Goal: Information Seeking & Learning: Learn about a topic

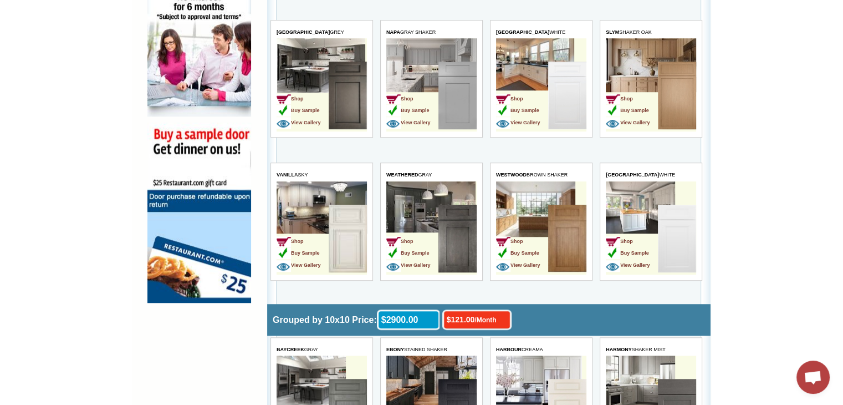
scroll to position [776, 0]
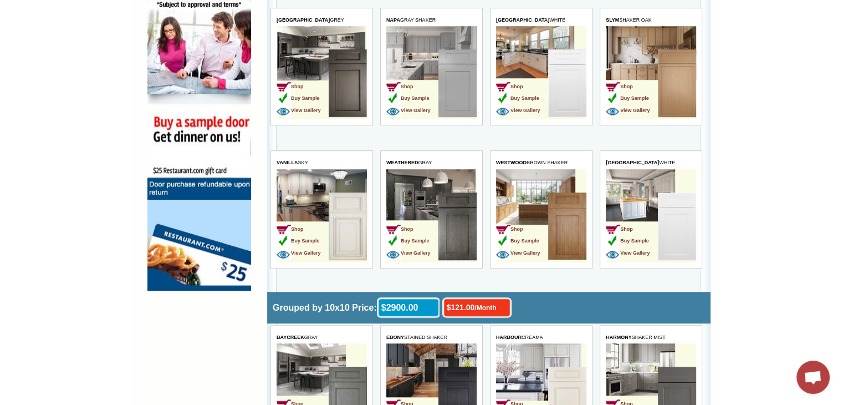
click at [462, 200] on img at bounding box center [457, 226] width 38 height 68
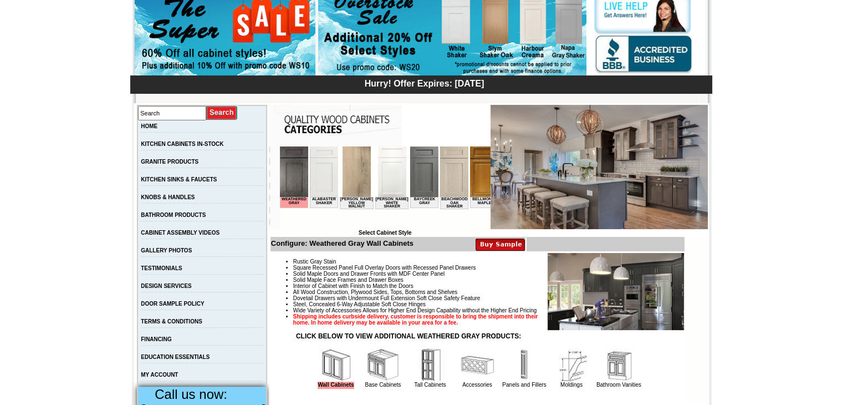
scroll to position [111, 0]
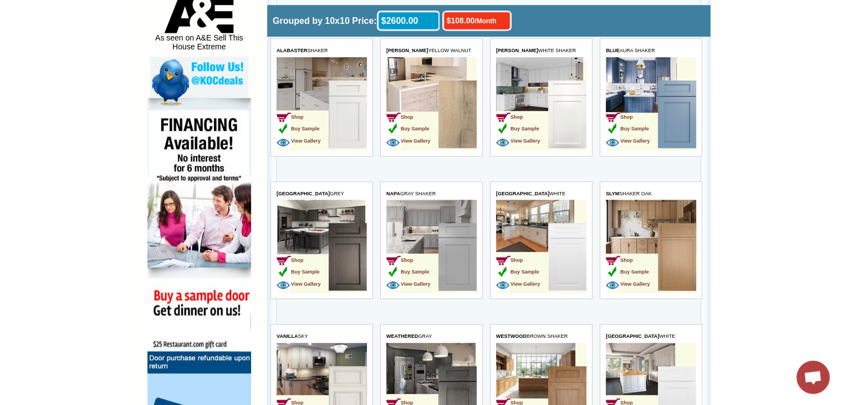
scroll to position [577, 0]
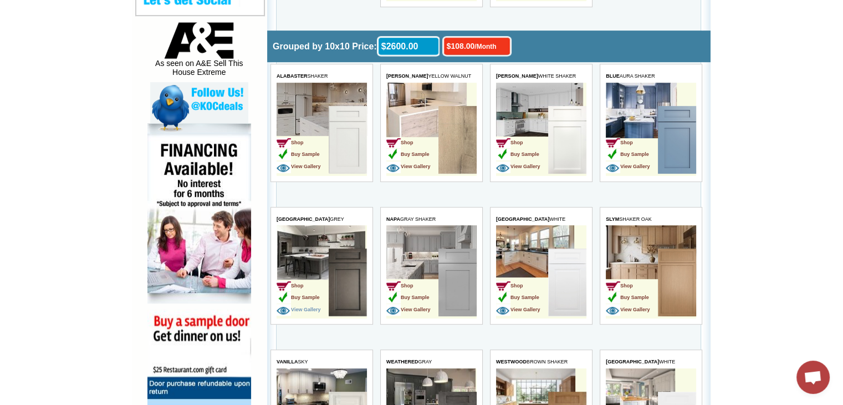
click at [307, 307] on span "View Gallery" at bounding box center [299, 310] width 44 height 6
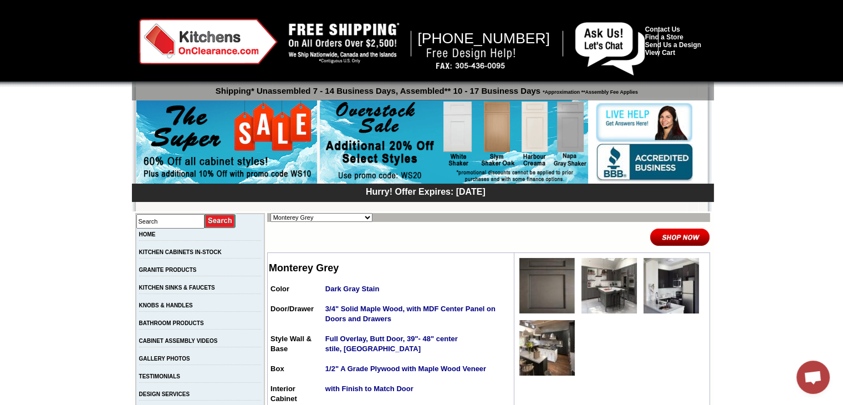
click at [533, 292] on img at bounding box center [546, 285] width 55 height 55
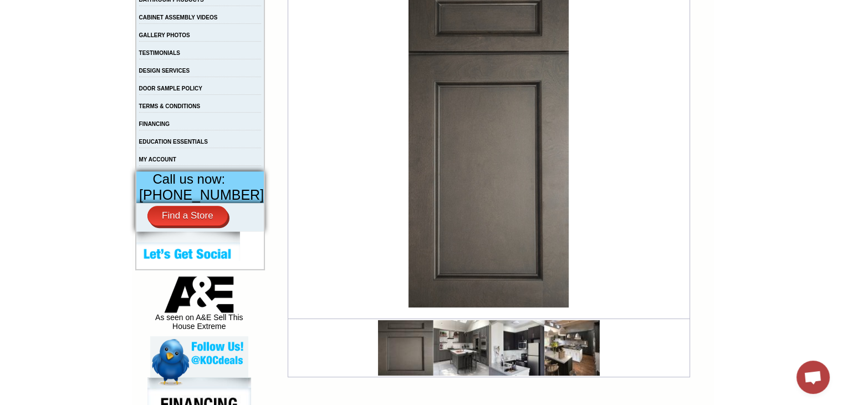
scroll to position [333, 0]
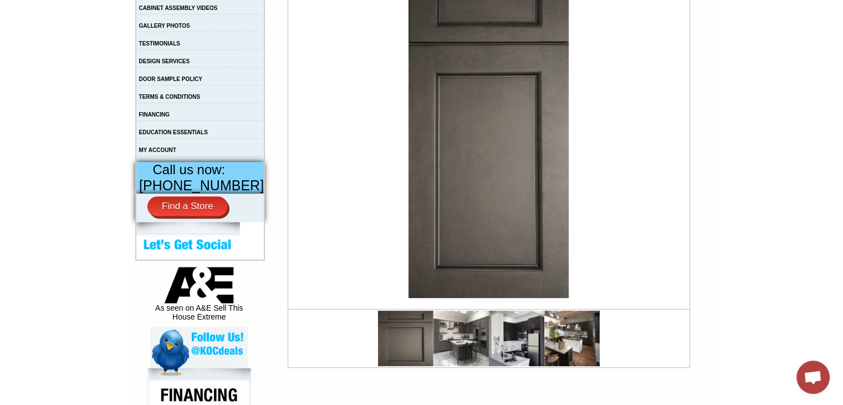
click at [398, 342] on img at bounding box center [405, 337] width 55 height 55
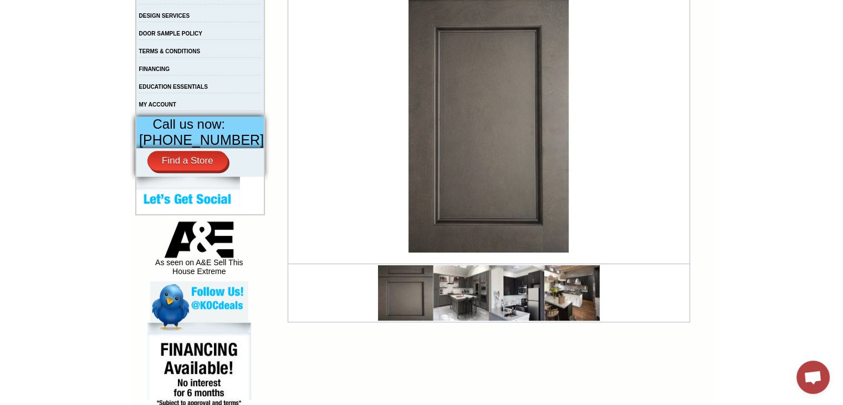
scroll to position [443, 0]
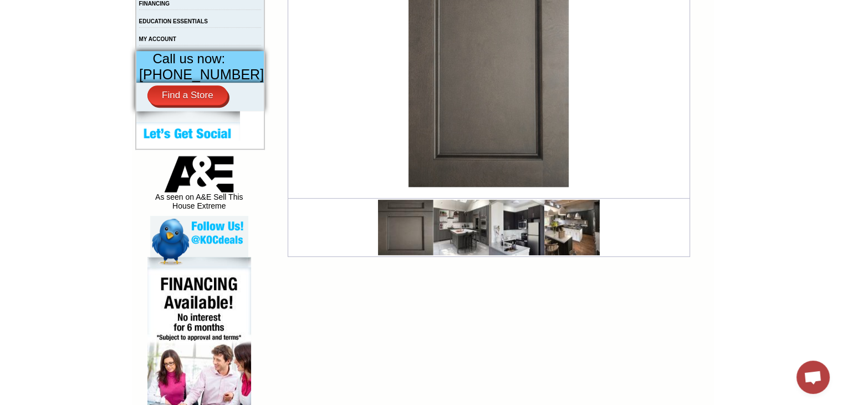
click at [446, 213] on img at bounding box center [460, 227] width 55 height 55
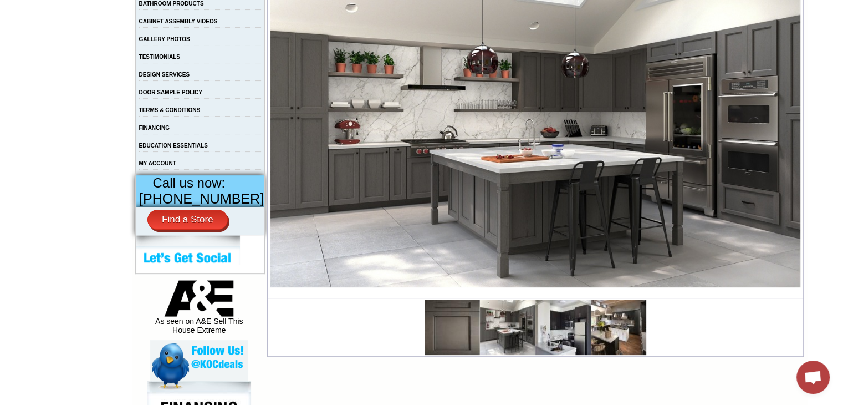
scroll to position [388, 0]
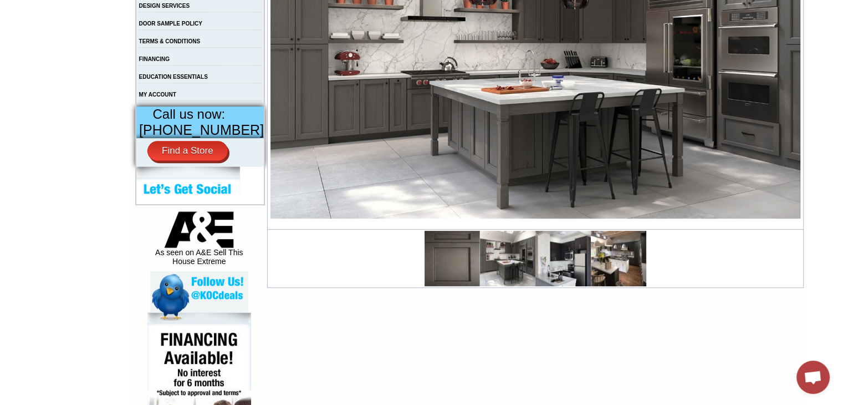
click at [546, 263] on img at bounding box center [562, 258] width 55 height 55
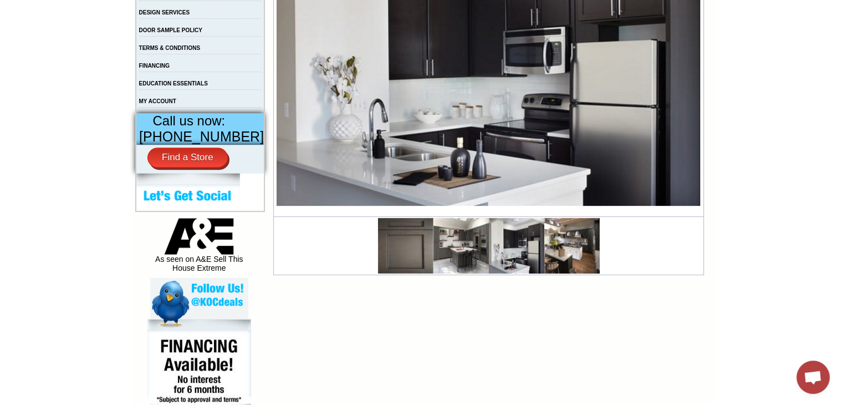
scroll to position [388, 0]
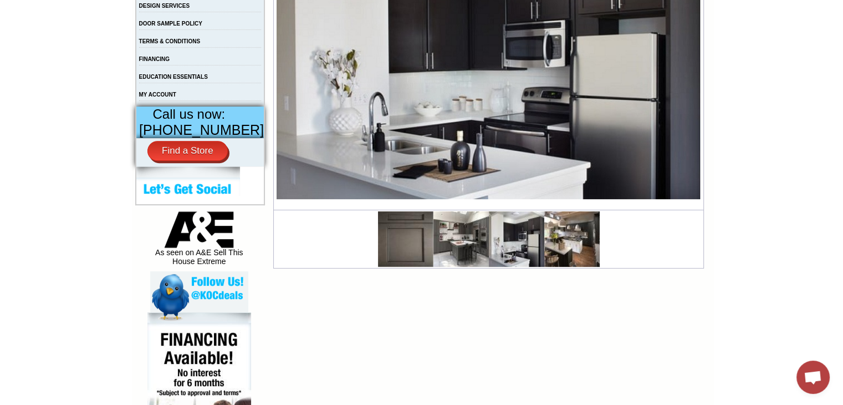
click at [563, 238] on img at bounding box center [571, 238] width 55 height 55
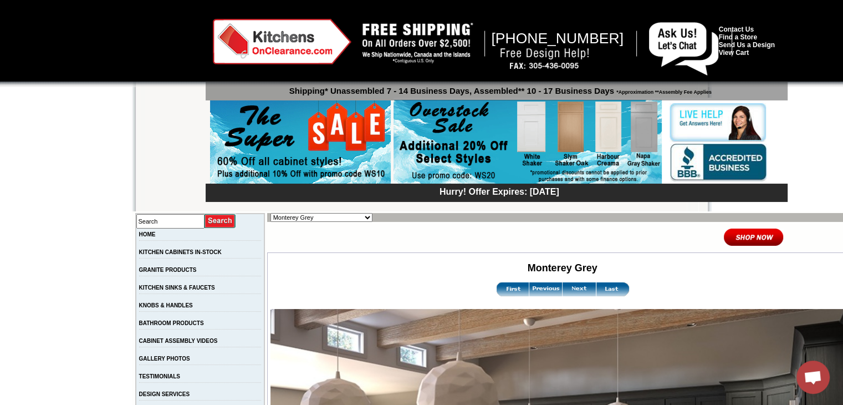
click at [324, 217] on select "Alabaster Shaker [PERSON_NAME] Yellow Walnut [PERSON_NAME] Shaker Baycreek Gray…" at bounding box center [321, 217] width 102 height 9
select select "/gallery.php?RollID=Manor_Slate"
click at [270, 213] on select "Alabaster Shaker [PERSON_NAME] Yellow Walnut [PERSON_NAME] Shaker Baycreek Gray…" at bounding box center [321, 217] width 102 height 9
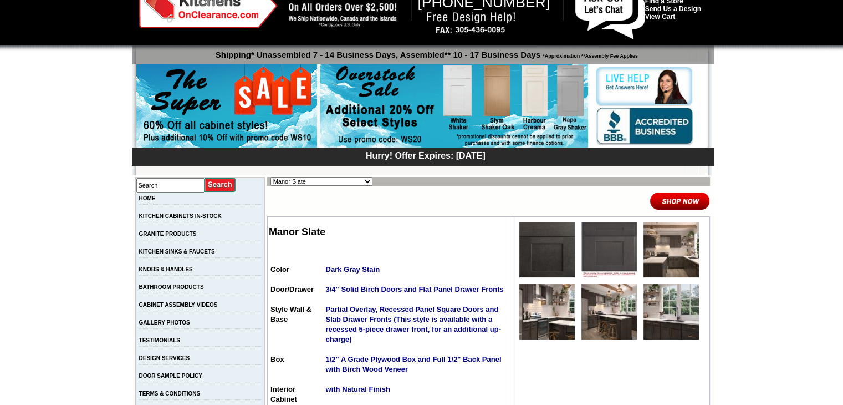
scroll to position [55, 0]
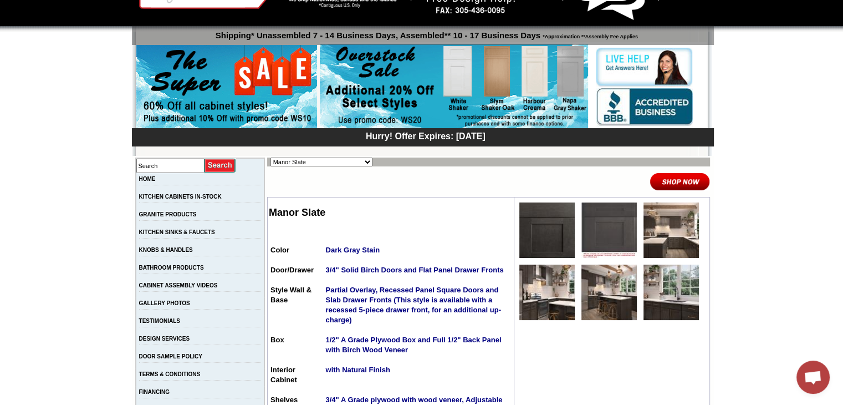
click at [599, 235] on img at bounding box center [608, 229] width 55 height 55
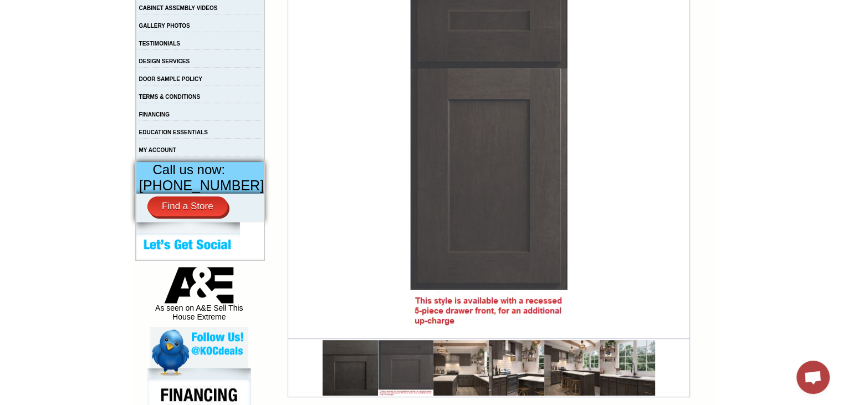
scroll to position [388, 0]
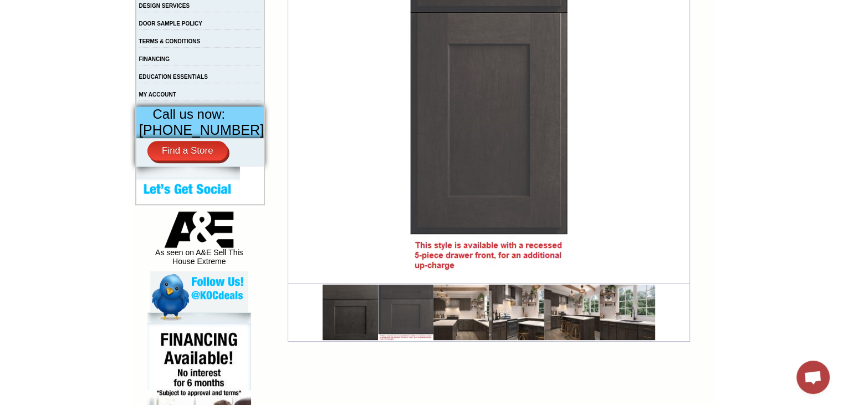
click at [401, 310] on img at bounding box center [405, 311] width 55 height 55
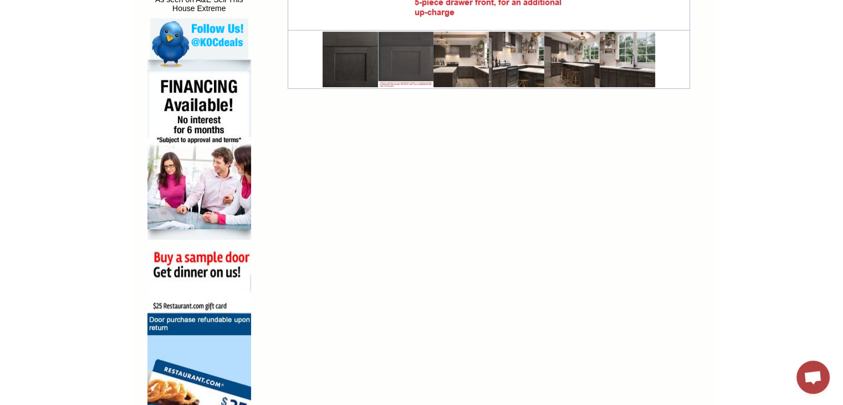
scroll to position [374, 0]
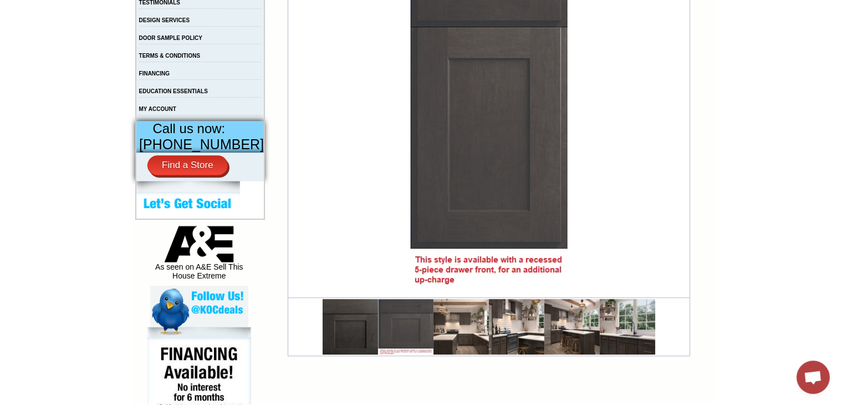
click at [457, 330] on img at bounding box center [460, 326] width 55 height 55
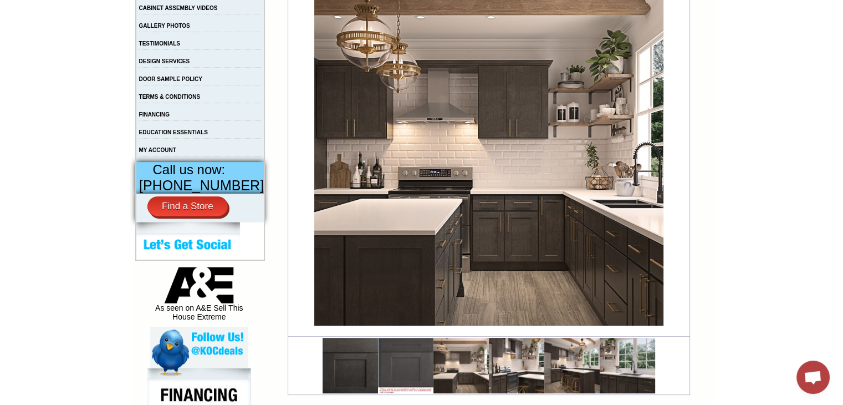
scroll to position [388, 0]
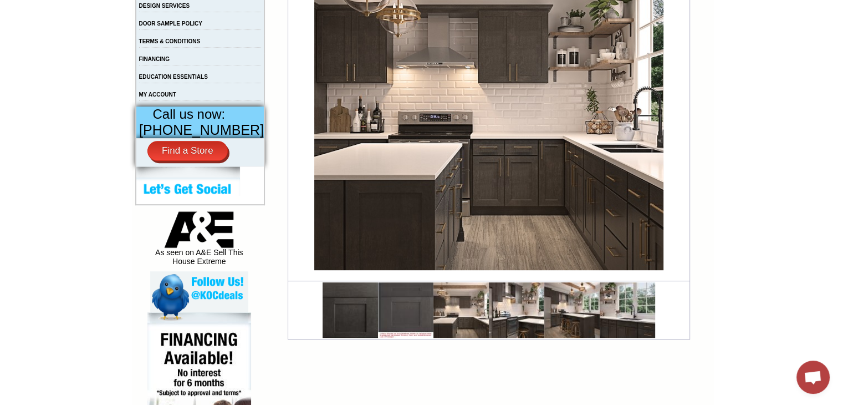
click at [466, 313] on img at bounding box center [460, 309] width 55 height 55
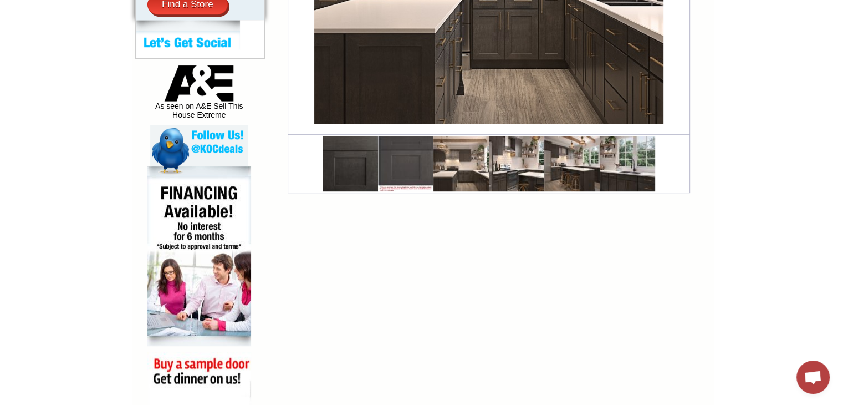
scroll to position [554, 0]
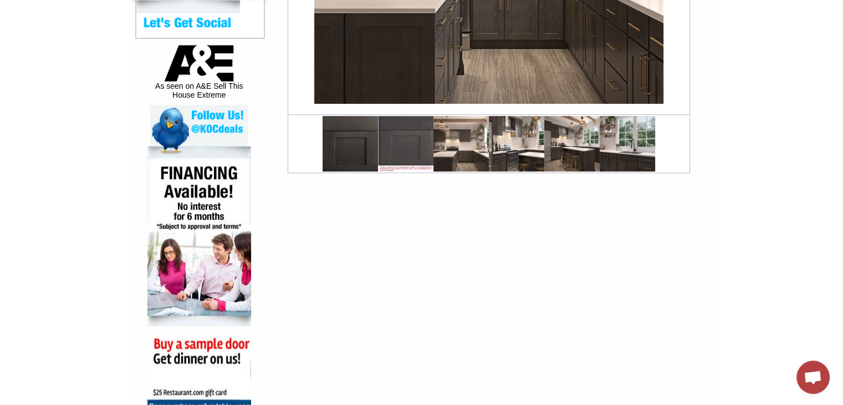
click at [617, 136] on img at bounding box center [627, 143] width 55 height 55
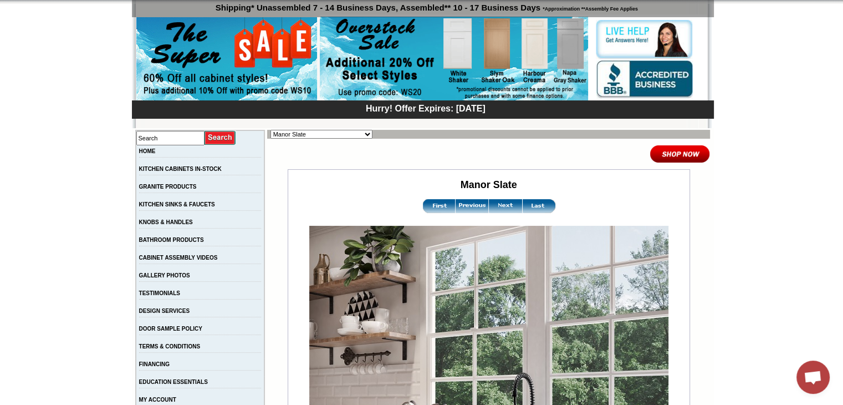
scroll to position [111, 0]
